Goal: Find specific page/section: Find specific page/section

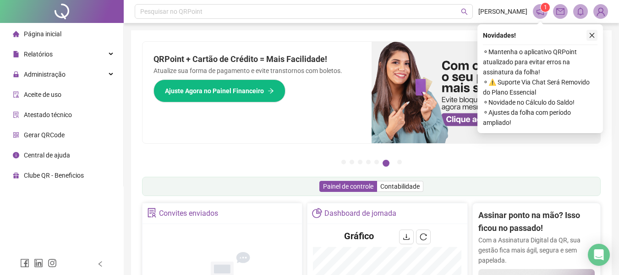
click at [594, 36] on icon "close" at bounding box center [592, 35] width 6 height 6
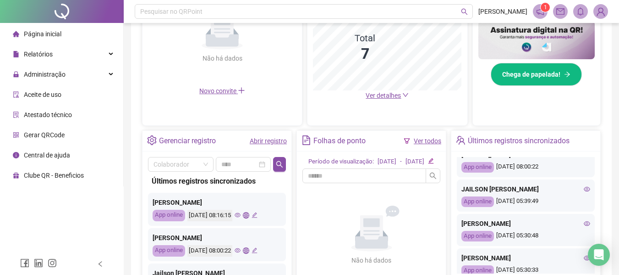
scroll to position [257, 0]
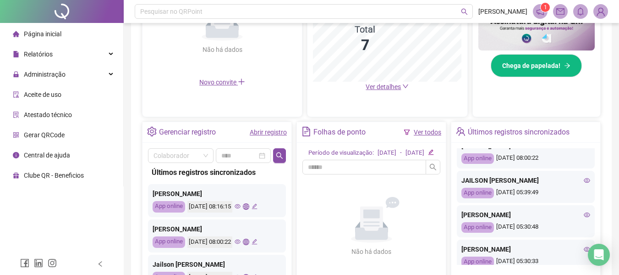
click at [584, 217] on icon "eye" at bounding box center [587, 214] width 6 height 5
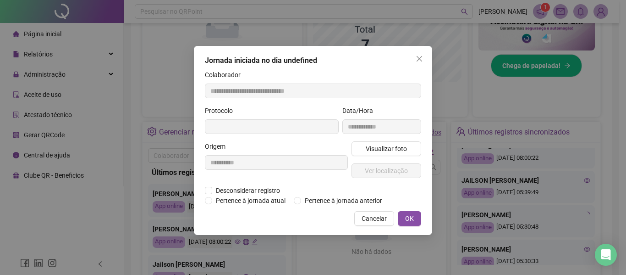
type input "**********"
click at [390, 168] on span "Ver localização" at bounding box center [386, 170] width 43 height 10
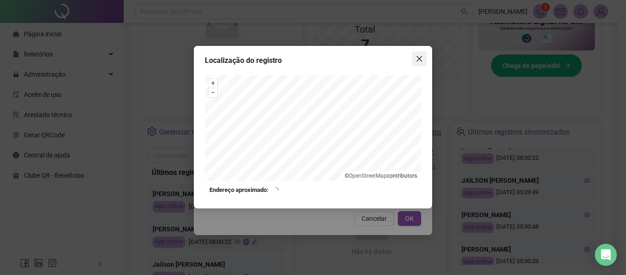
click at [421, 61] on icon "close" at bounding box center [420, 59] width 6 height 6
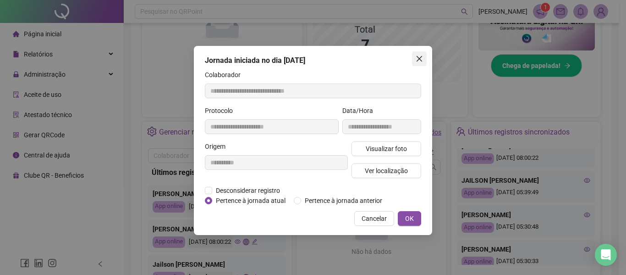
click at [425, 63] on button "Close" at bounding box center [419, 58] width 15 height 15
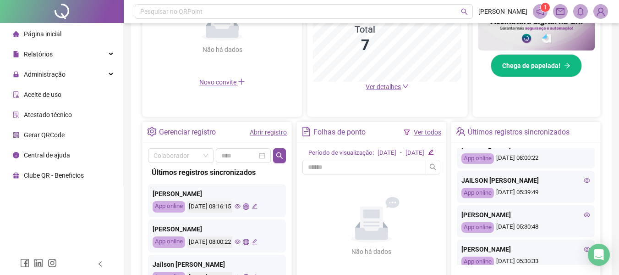
click at [584, 180] on icon "eye" at bounding box center [587, 180] width 6 height 5
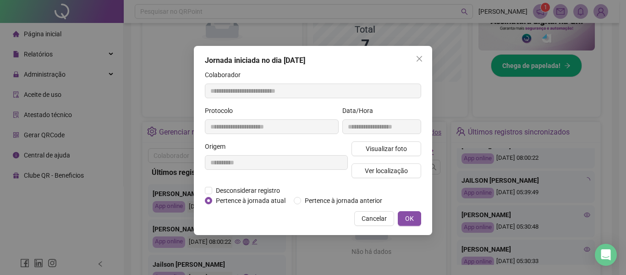
type input "**********"
click at [370, 174] on span "Ver localização" at bounding box center [386, 170] width 43 height 10
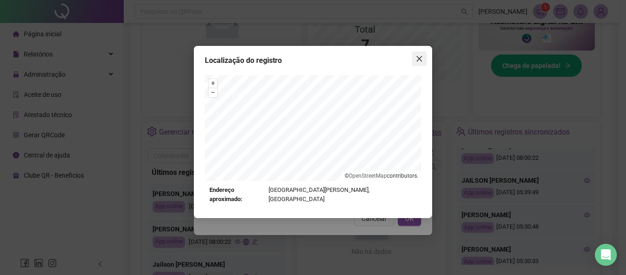
click at [420, 62] on icon "close" at bounding box center [419, 58] width 7 height 7
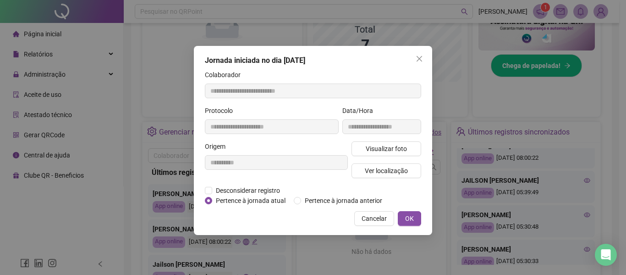
click at [423, 63] on button "Close" at bounding box center [419, 58] width 15 height 15
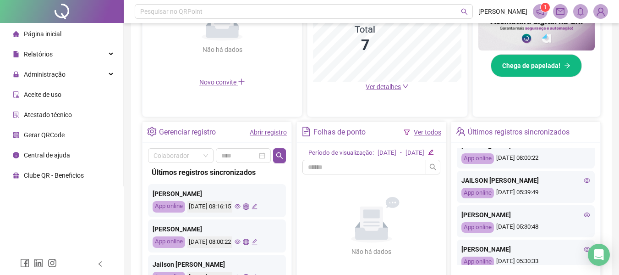
scroll to position [92, 0]
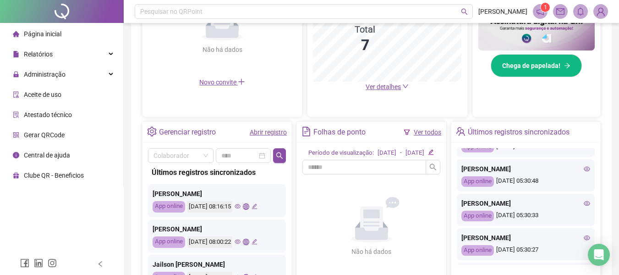
click at [584, 206] on icon "eye" at bounding box center [587, 203] width 6 height 6
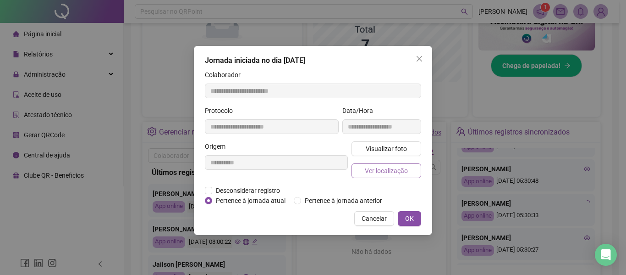
click at [374, 173] on span "Ver localização" at bounding box center [386, 170] width 43 height 10
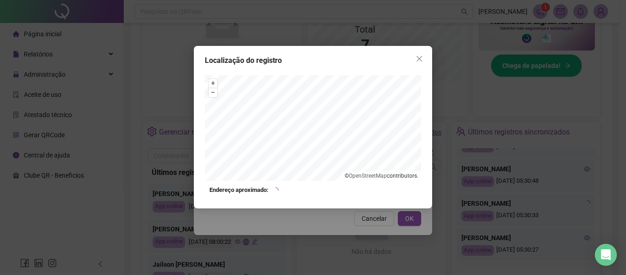
type input "**********"
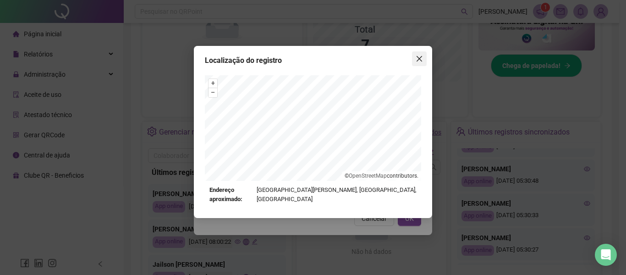
click at [419, 59] on icon "close" at bounding box center [420, 59] width 6 height 6
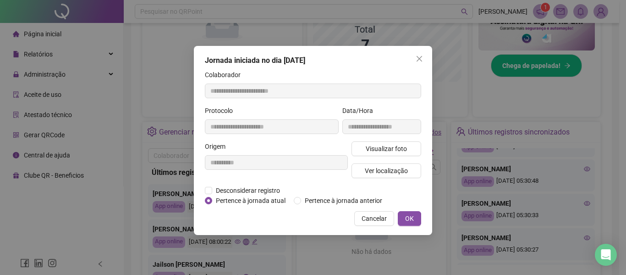
click at [419, 59] on icon "close" at bounding box center [420, 59] width 6 height 6
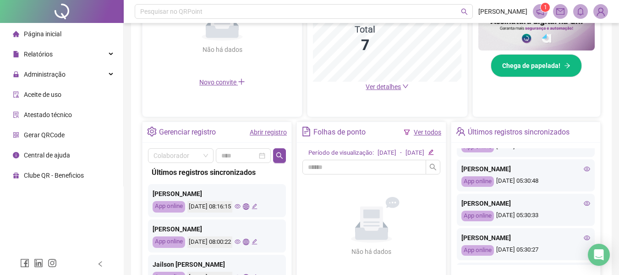
scroll to position [138, 0]
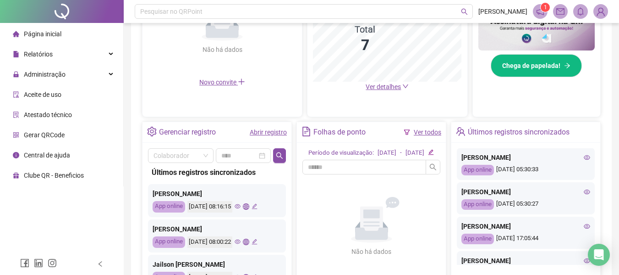
click at [584, 194] on icon "eye" at bounding box center [587, 191] width 6 height 5
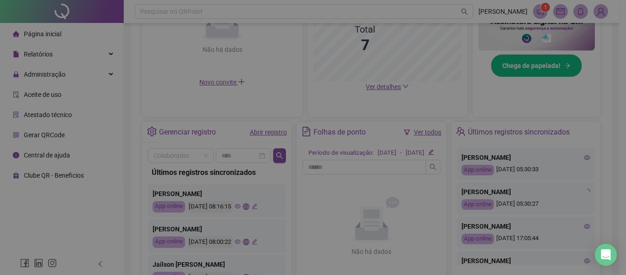
type input "**********"
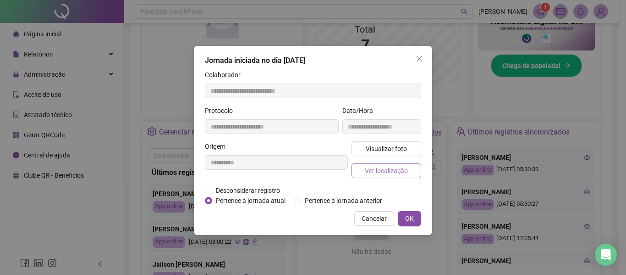
click at [392, 175] on span "Ver localização" at bounding box center [386, 170] width 43 height 10
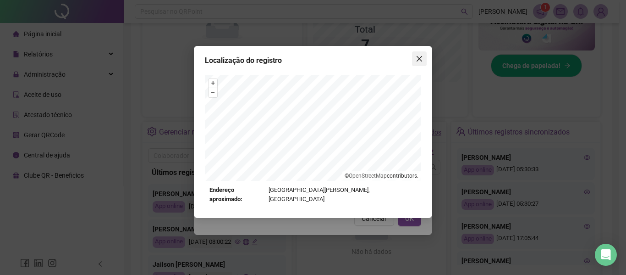
click at [419, 56] on icon "close" at bounding box center [419, 58] width 7 height 7
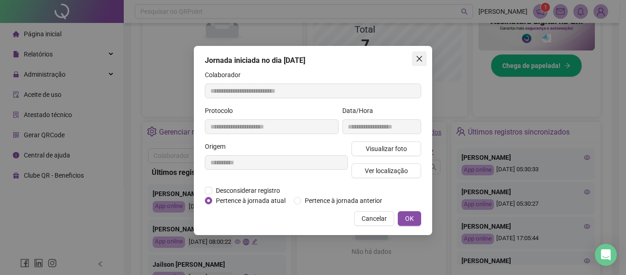
click at [418, 60] on icon "close" at bounding box center [419, 58] width 7 height 7
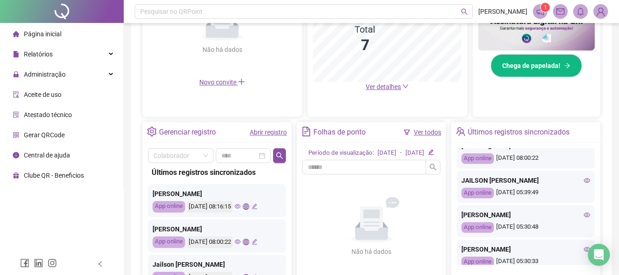
scroll to position [0, 0]
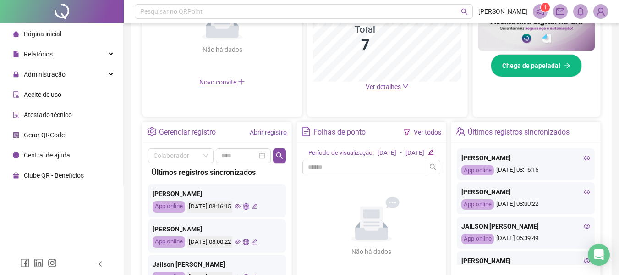
click at [584, 159] on icon "eye" at bounding box center [587, 157] width 6 height 5
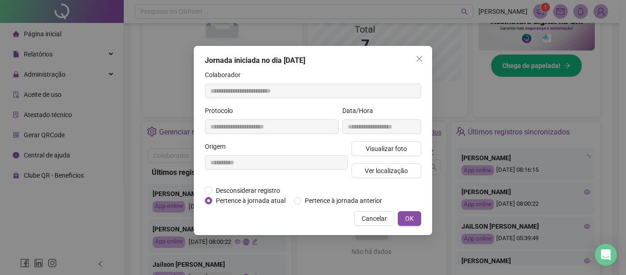
type input "**********"
click at [383, 171] on span "Ver localização" at bounding box center [386, 170] width 43 height 10
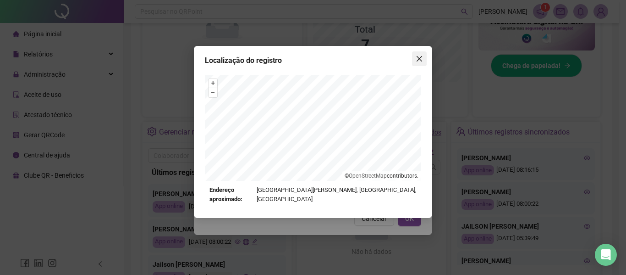
click at [421, 54] on button "Close" at bounding box center [419, 58] width 15 height 15
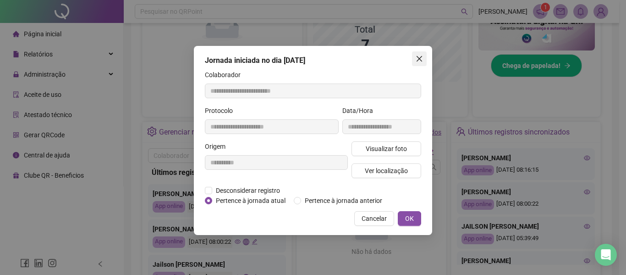
click at [423, 61] on icon "close" at bounding box center [419, 58] width 7 height 7
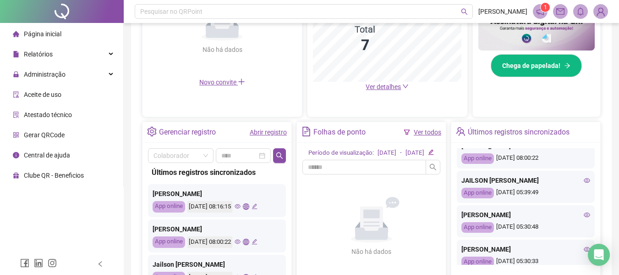
scroll to position [92, 0]
